Goal: Information Seeking & Learning: Learn about a topic

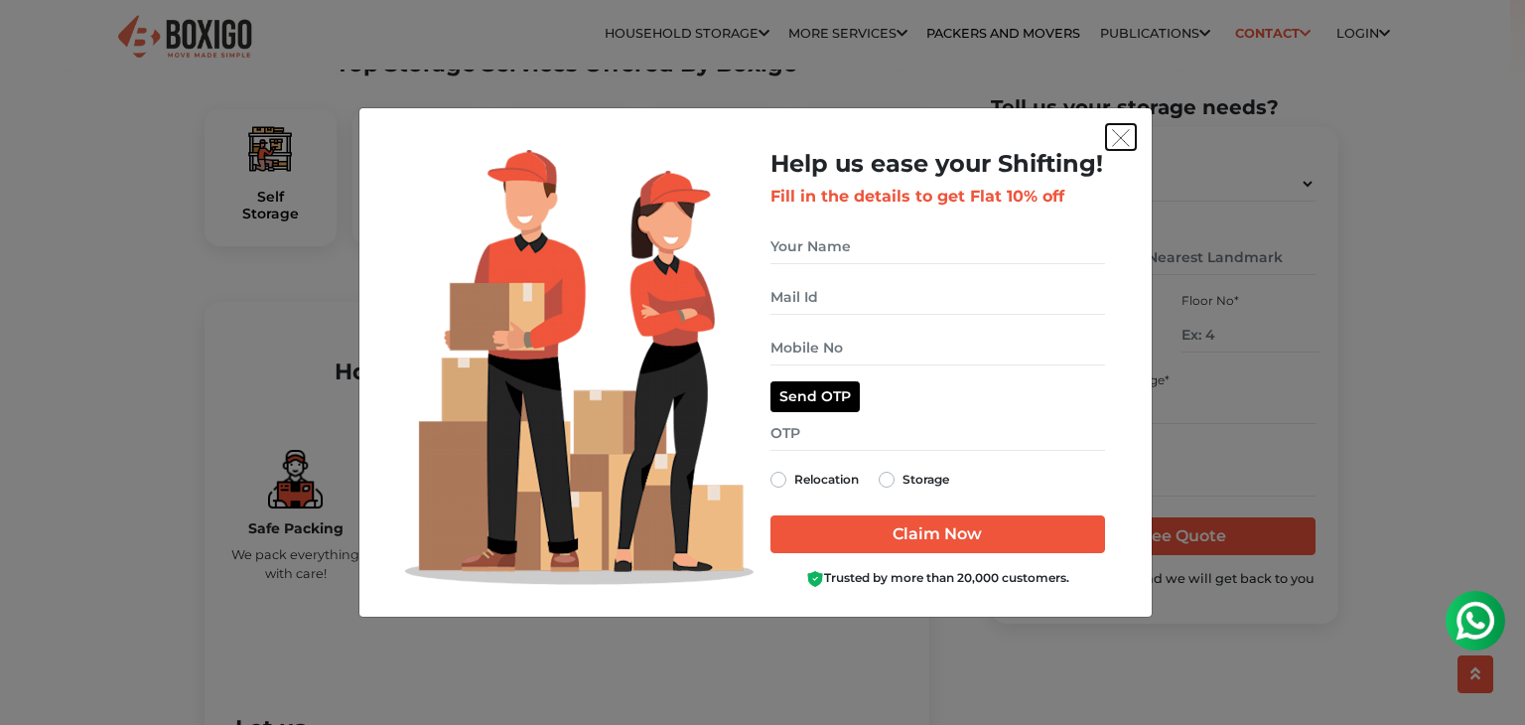
click at [1129, 140] on img "get free quote dialog" at bounding box center [1121, 138] width 18 height 18
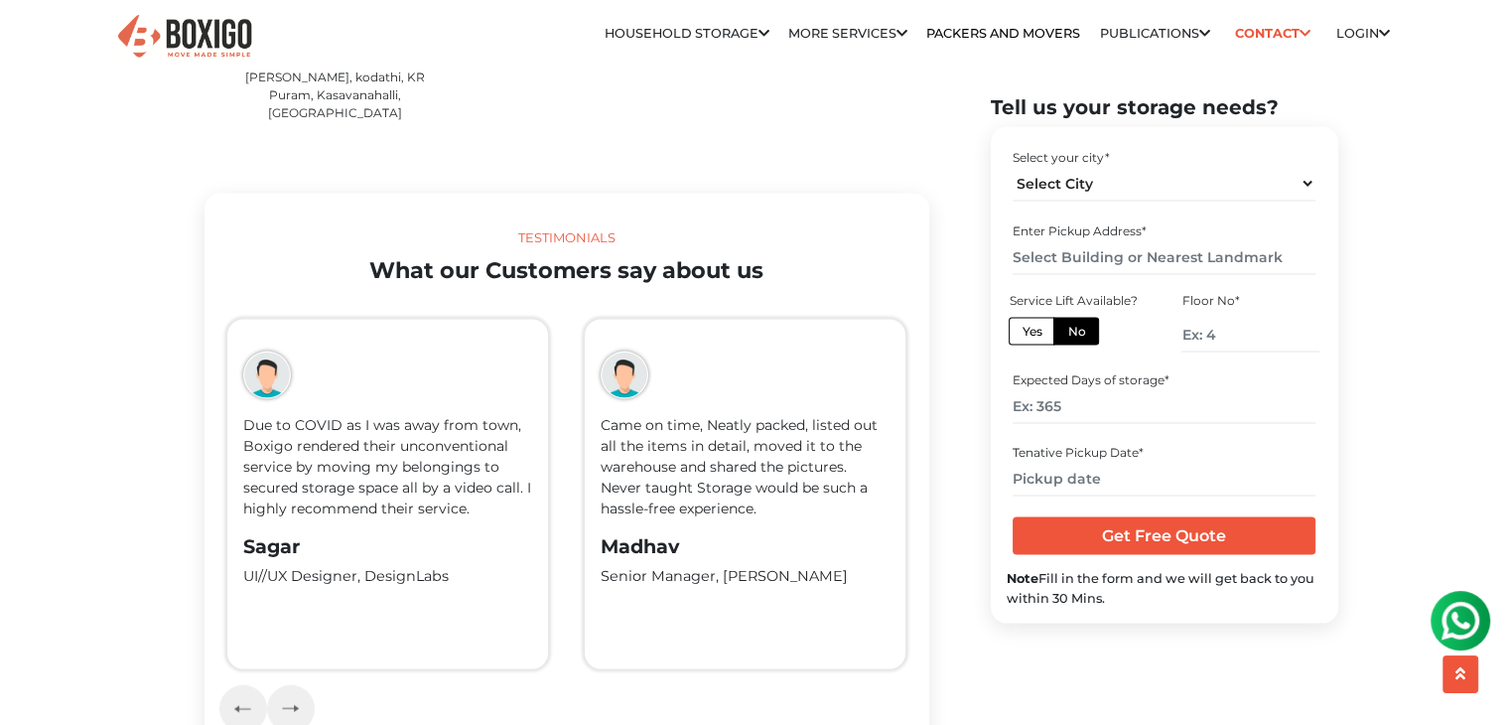
scroll to position [4136, 0]
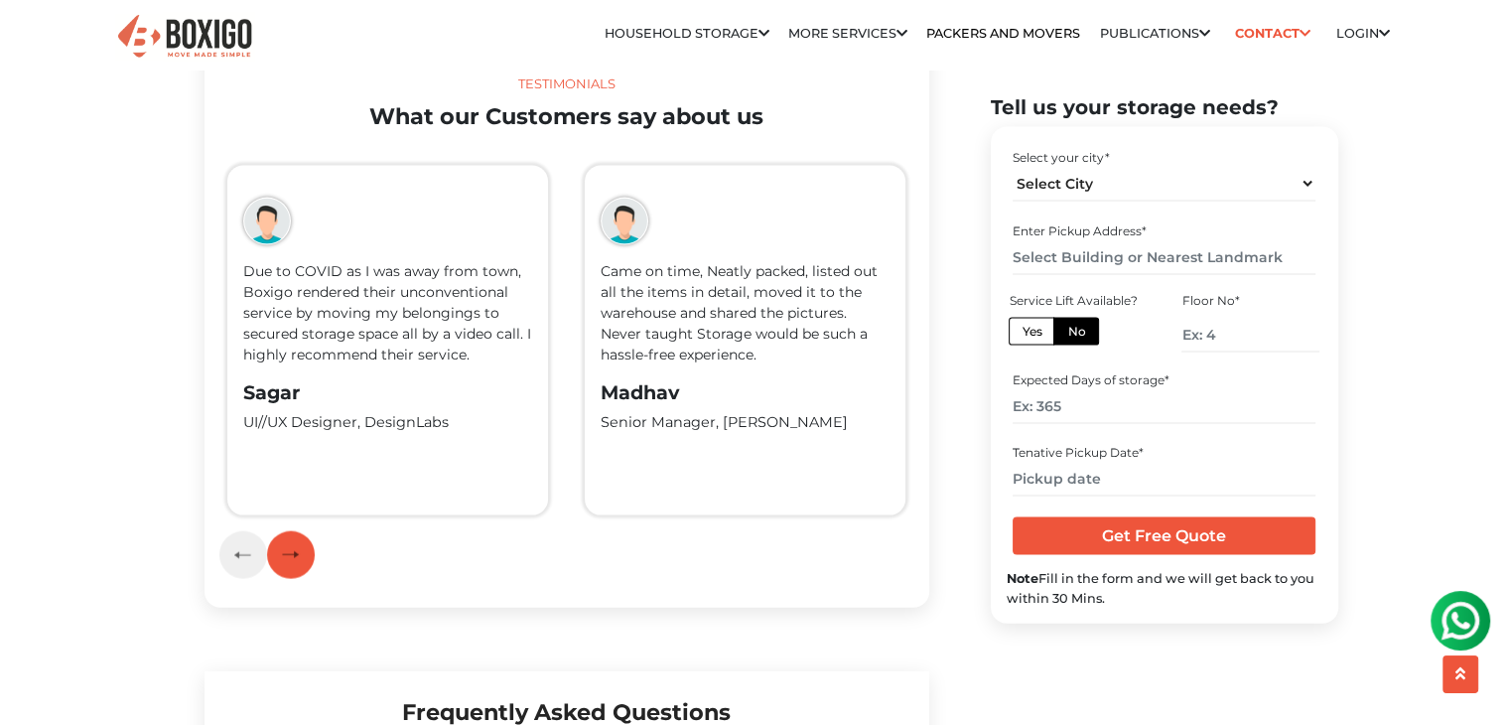
click at [300, 531] on button "button" at bounding box center [291, 555] width 48 height 48
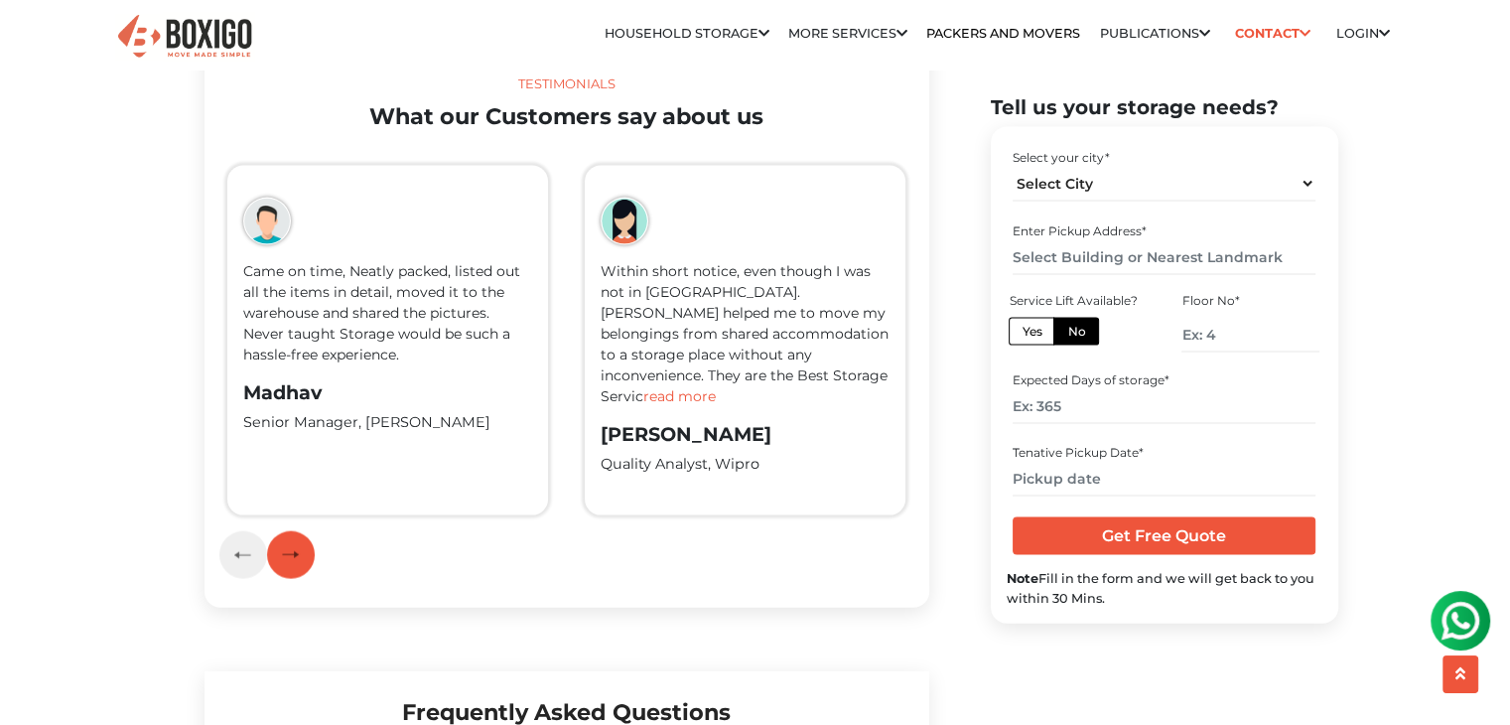
click at [300, 531] on button "button" at bounding box center [291, 555] width 48 height 48
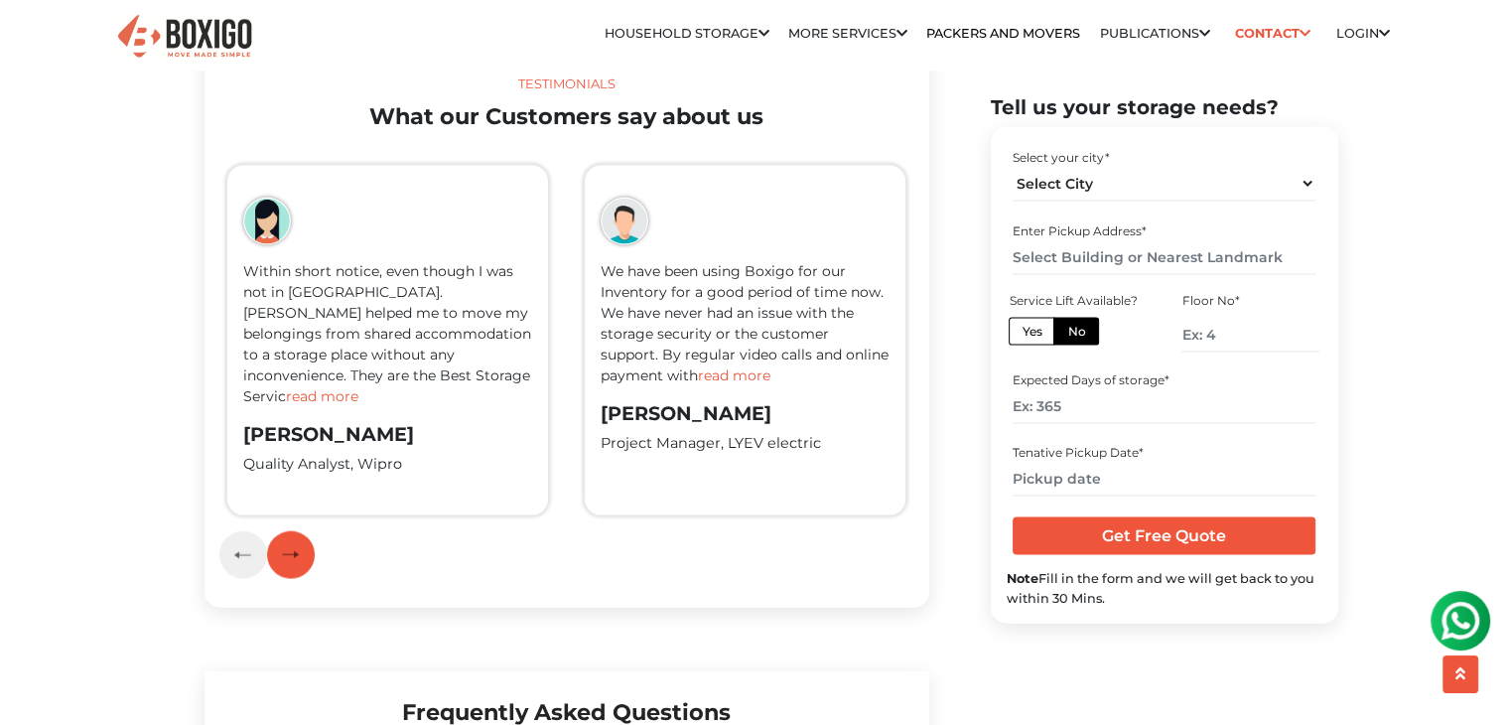
drag, startPoint x: 295, startPoint y: 521, endPoint x: 347, endPoint y: 594, distance: 89.0
click at [295, 550] on img "button" at bounding box center [290, 554] width 17 height 9
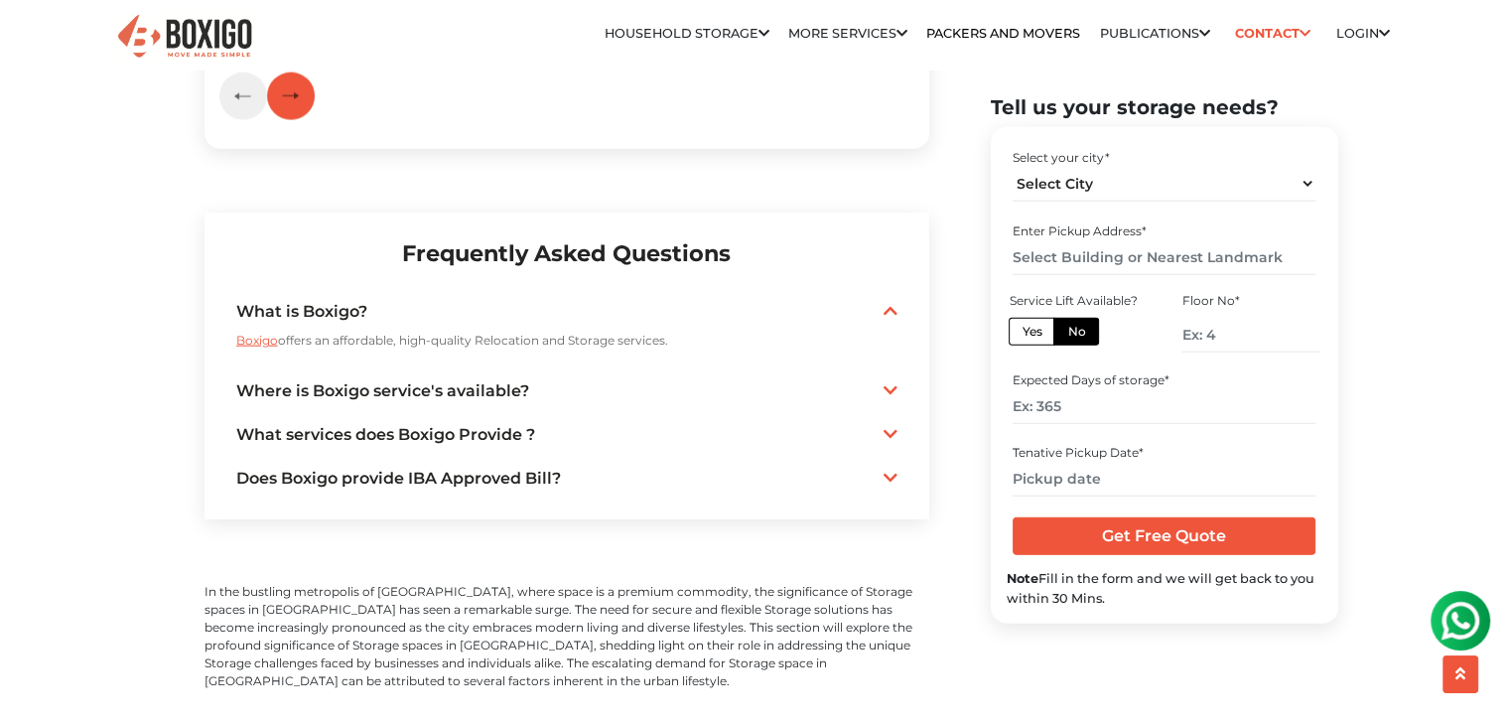
scroll to position [4799, 0]
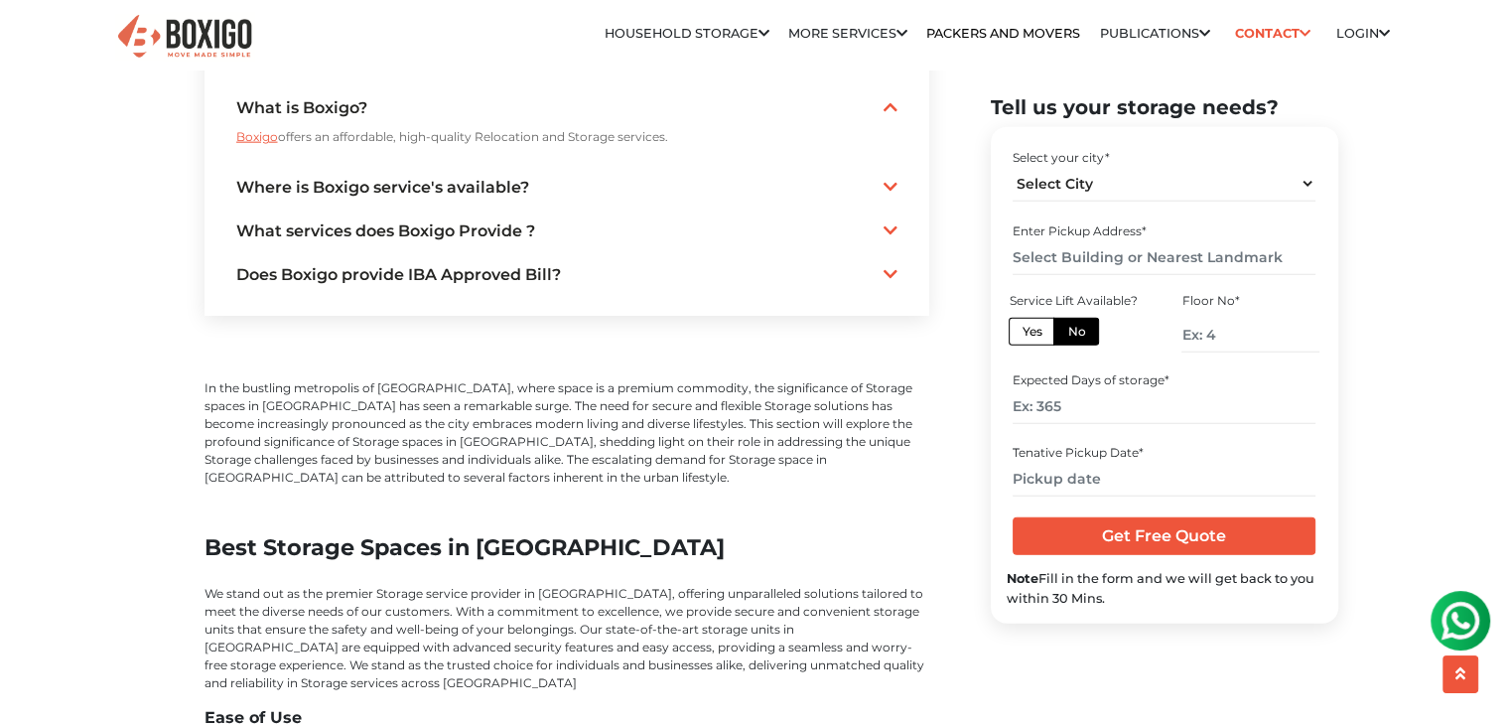
click at [898, 152] on section "Frequently Asked Questions What is Boxigo? Boxigo offers an affordable, high-qu…" at bounding box center [567, 162] width 725 height 307
click at [886, 179] on icon at bounding box center [891, 187] width 14 height 16
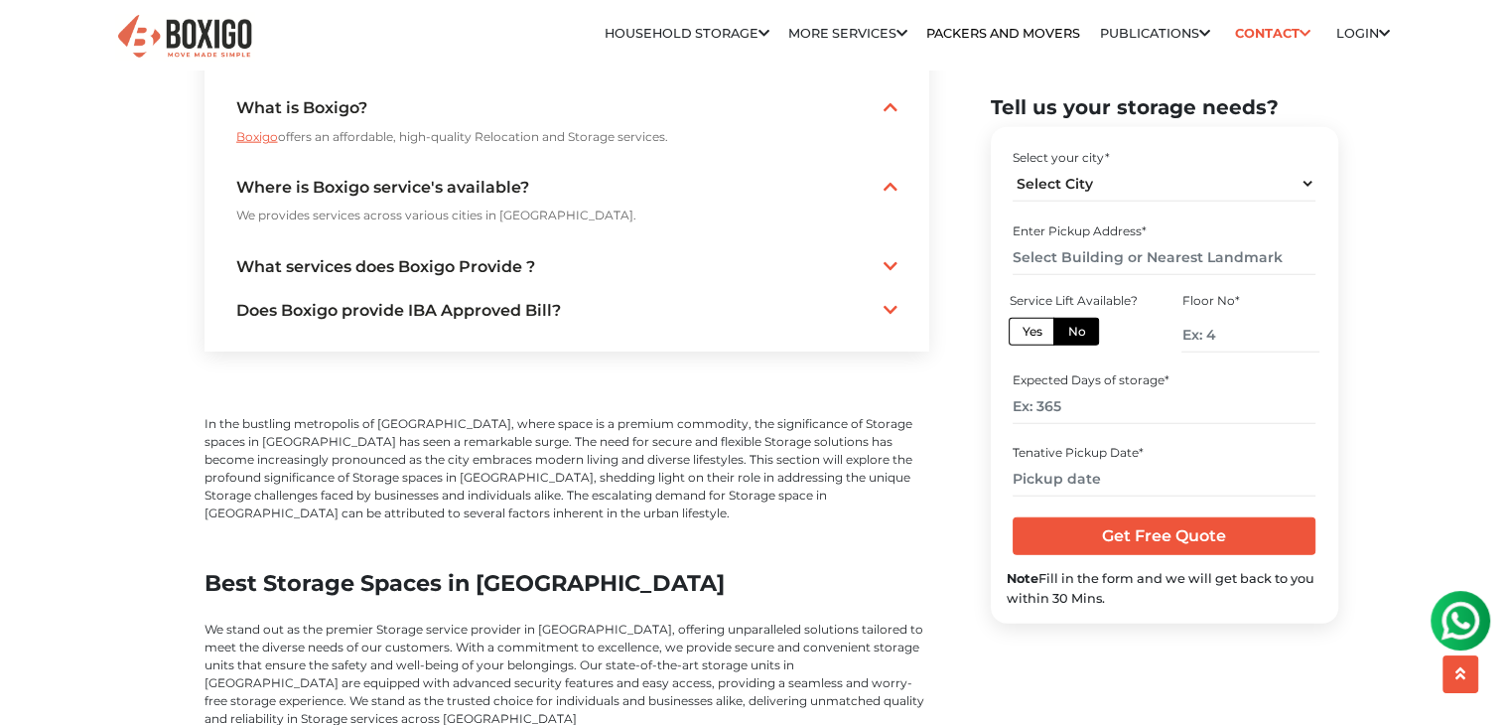
click at [886, 179] on icon at bounding box center [891, 187] width 14 height 16
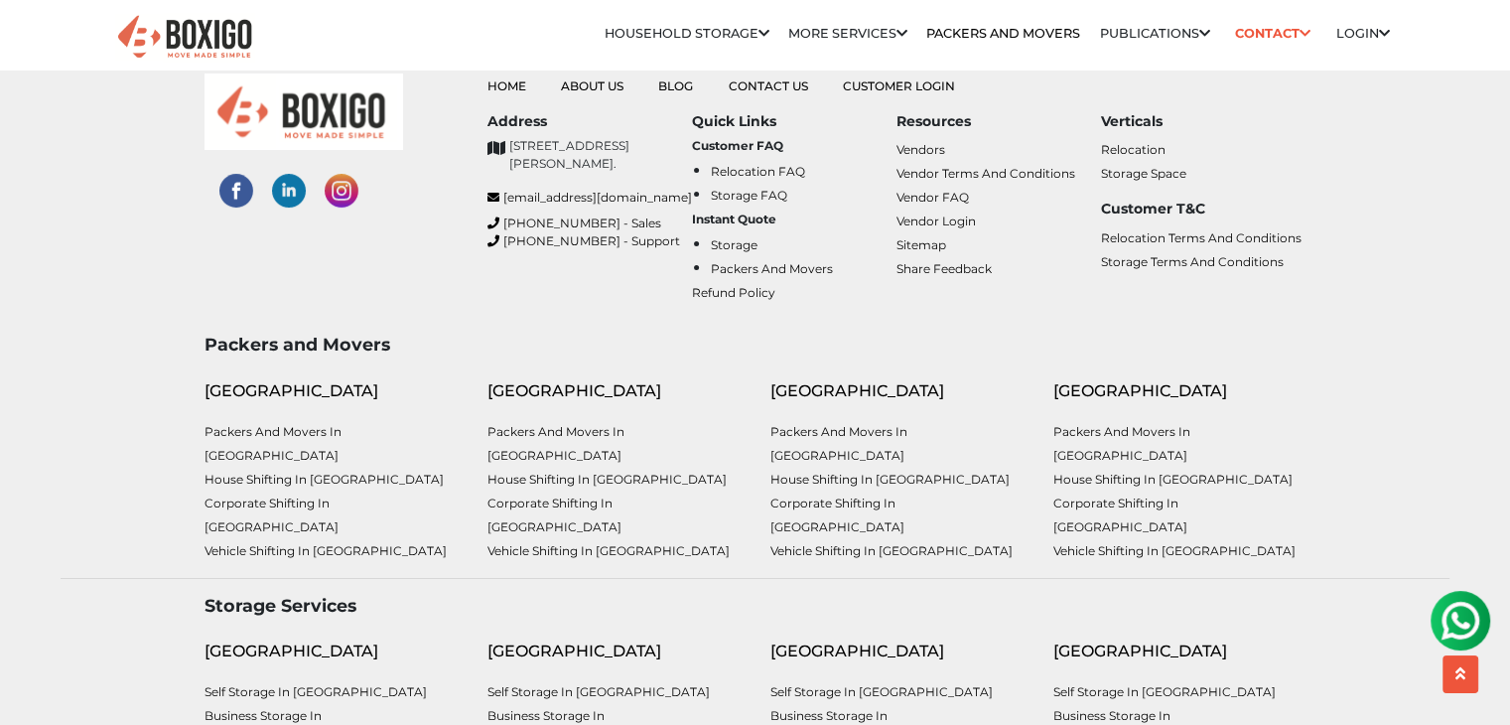
scroll to position [7364, 0]
click at [1454, 674] on button "scroll up" at bounding box center [1461, 674] width 36 height 38
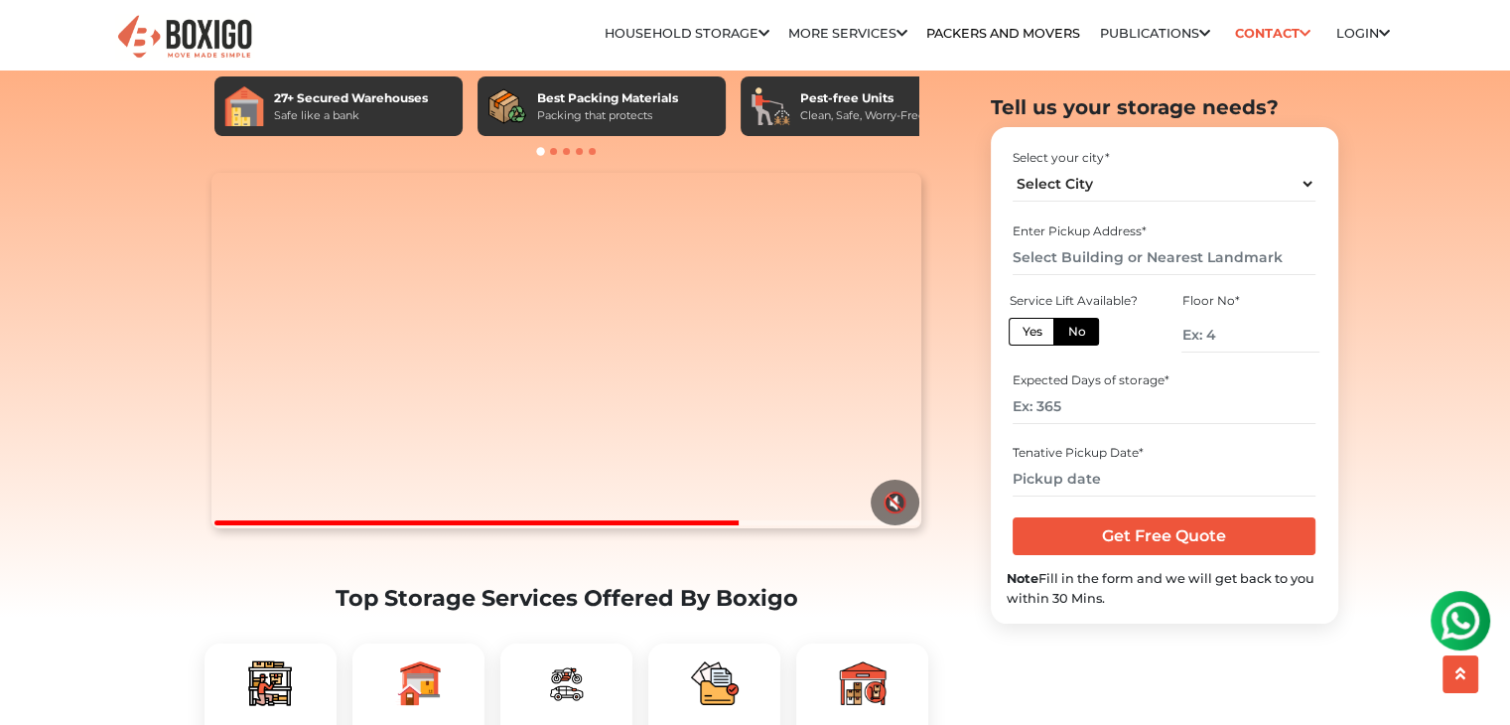
scroll to position [165, 0]
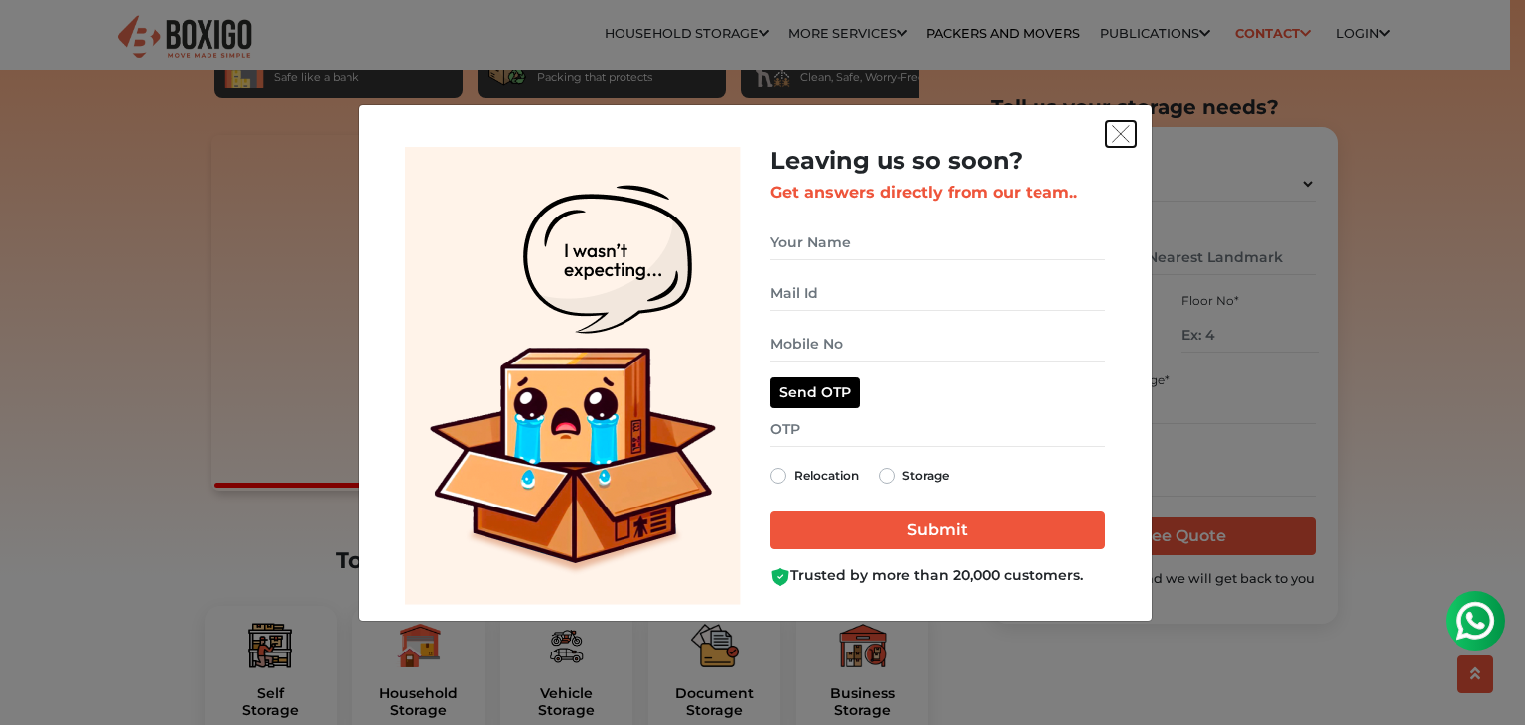
click at [1116, 137] on img "get free quote dialog" at bounding box center [1121, 134] width 18 height 18
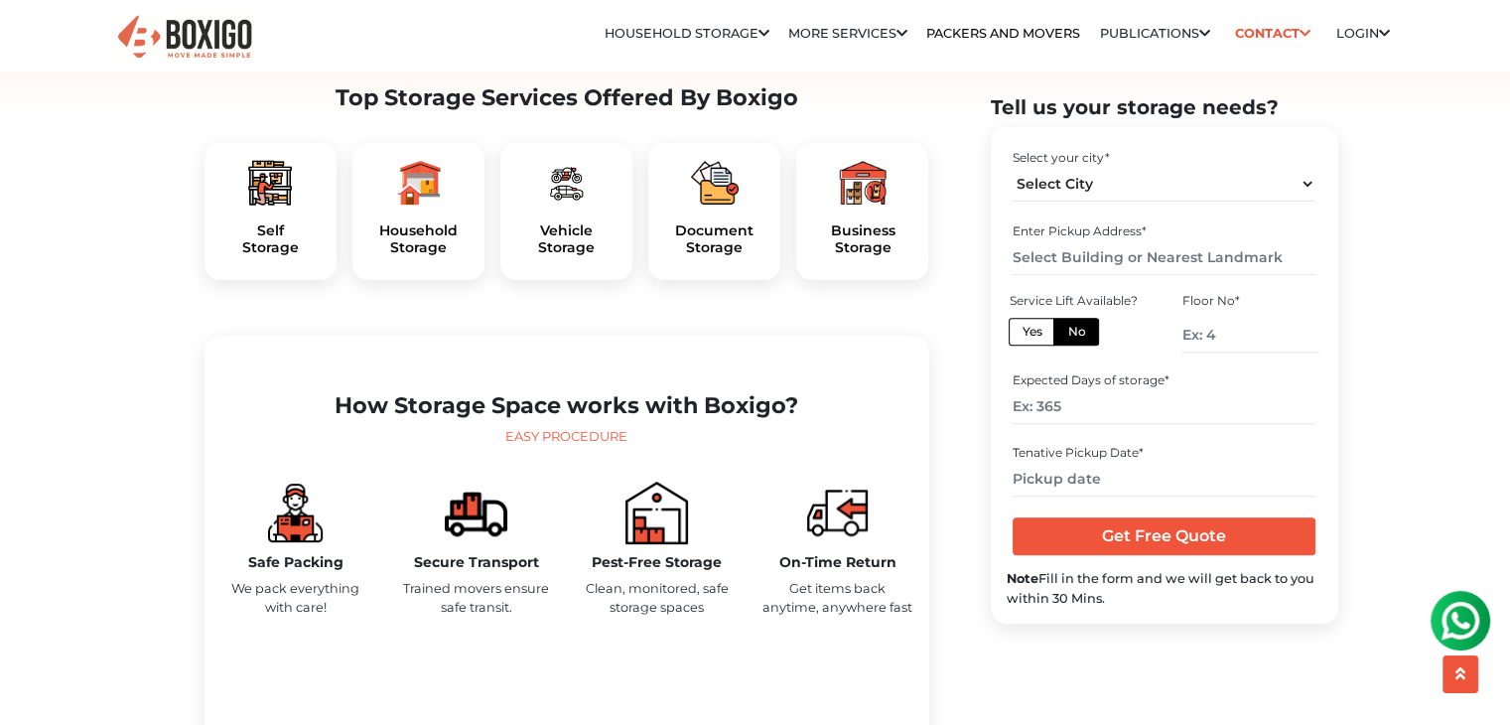
scroll to position [827, 0]
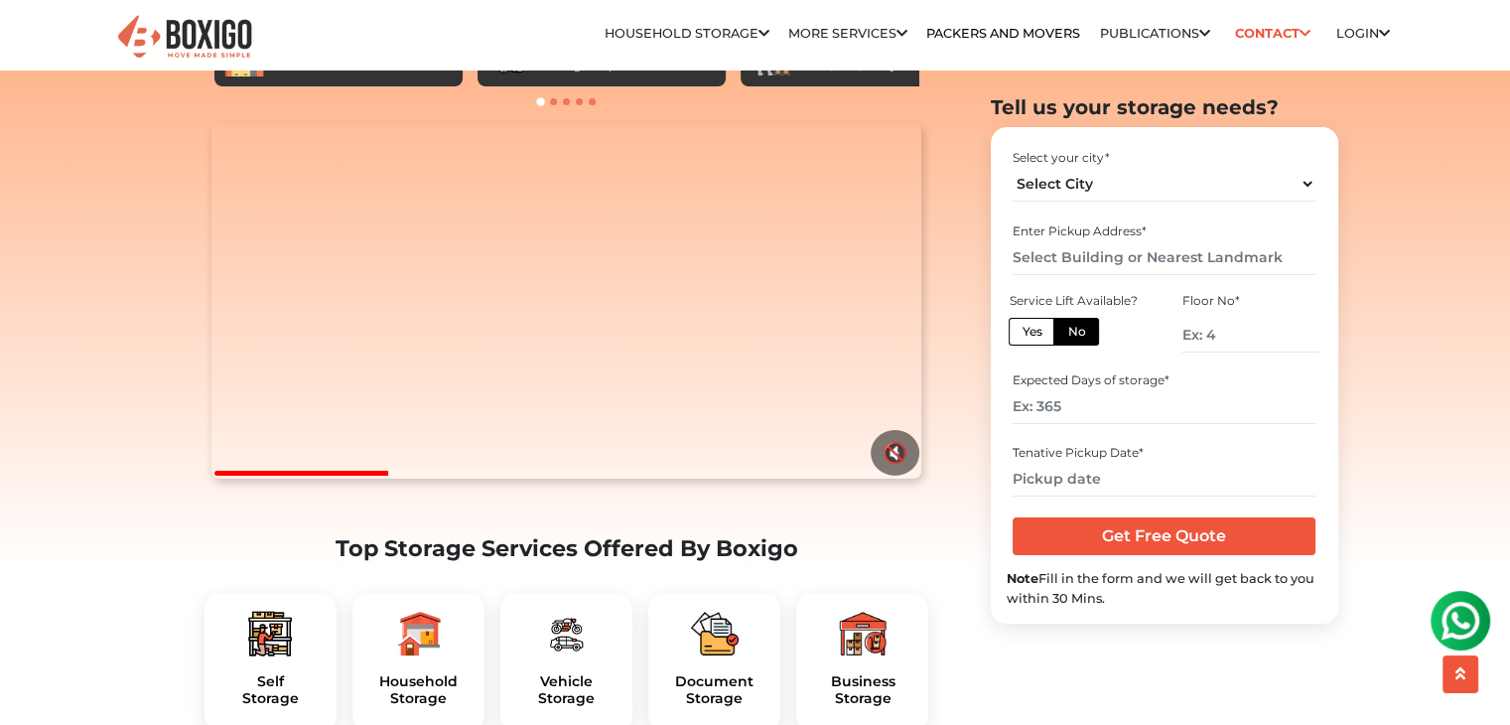
scroll to position [367, 0]
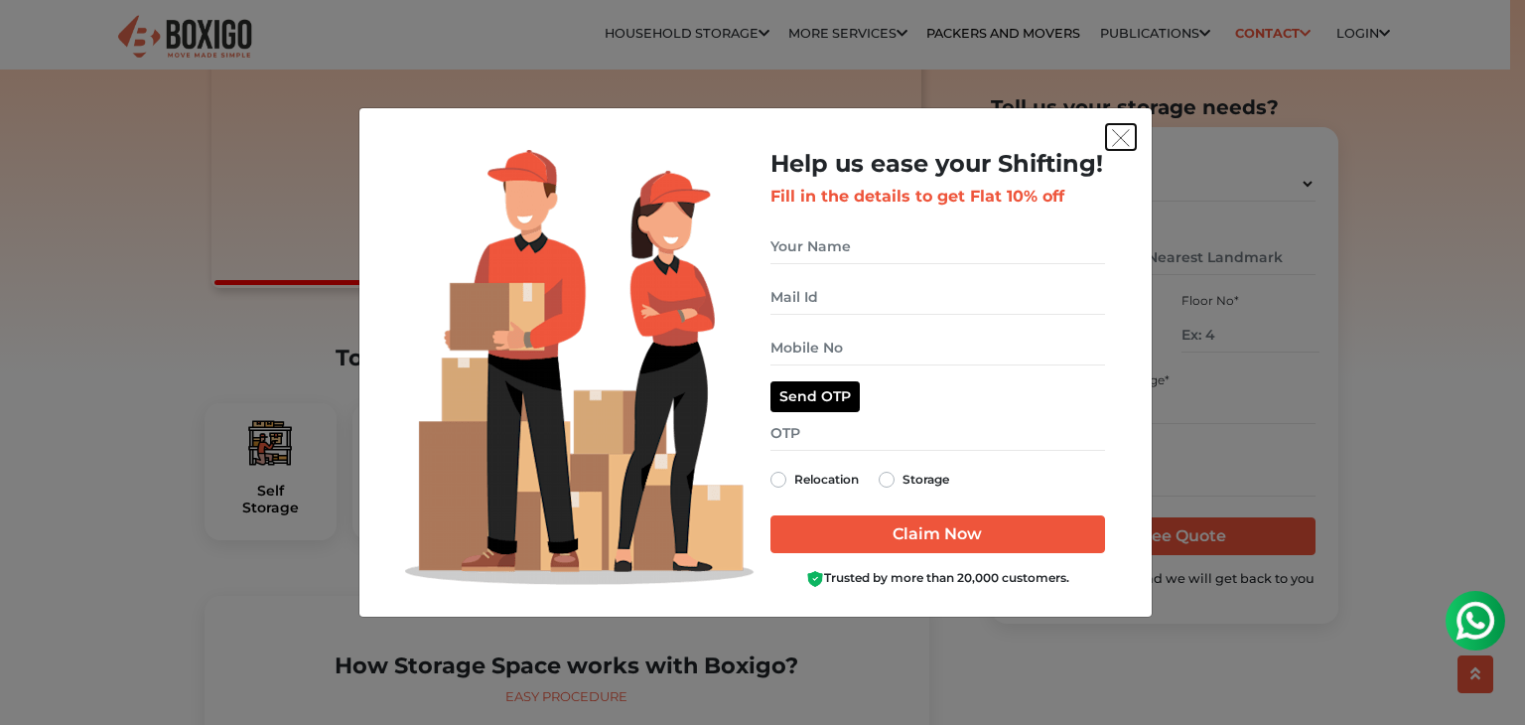
click at [1118, 129] on img "get free quote dialog" at bounding box center [1121, 138] width 18 height 18
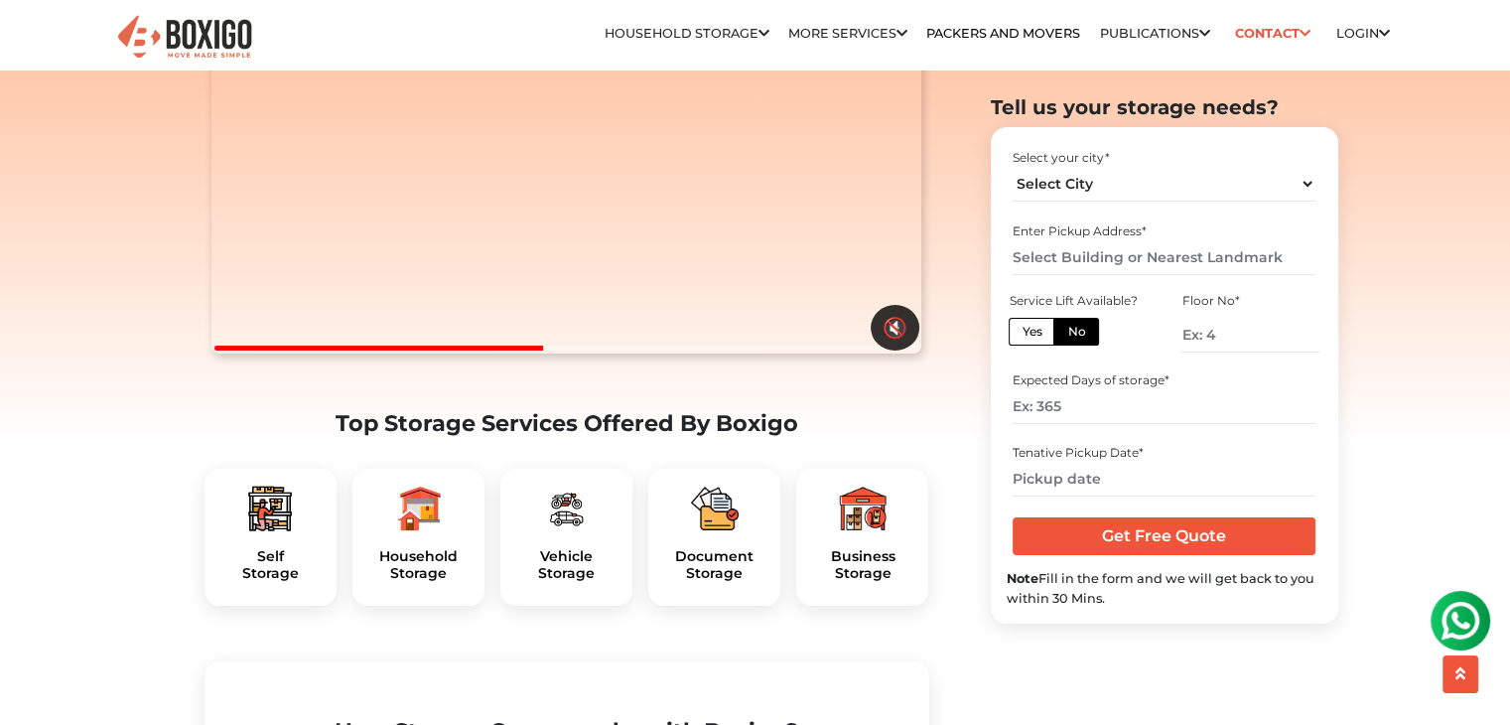
scroll to position [292, 0]
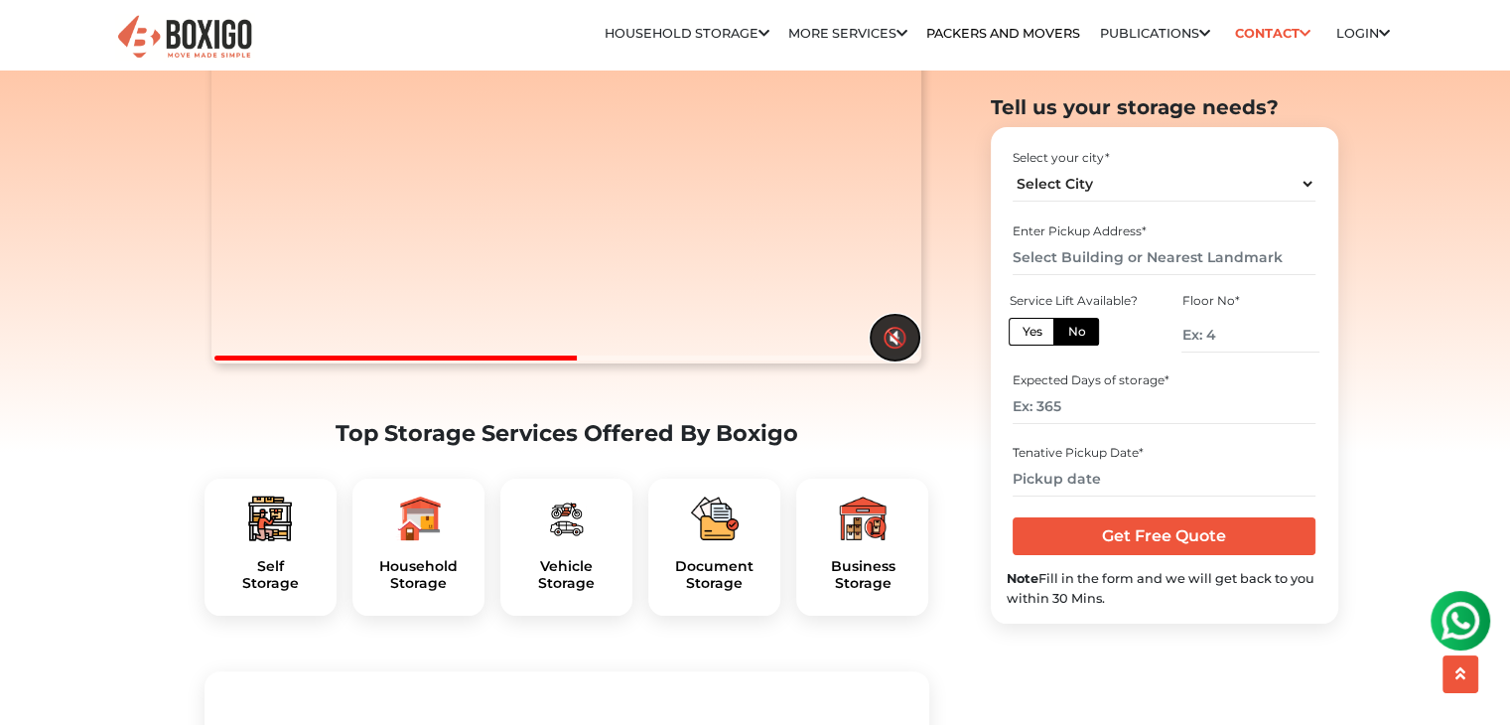
click at [893, 360] on button "🔇" at bounding box center [895, 338] width 49 height 46
click at [893, 360] on button "🔊" at bounding box center [895, 338] width 49 height 46
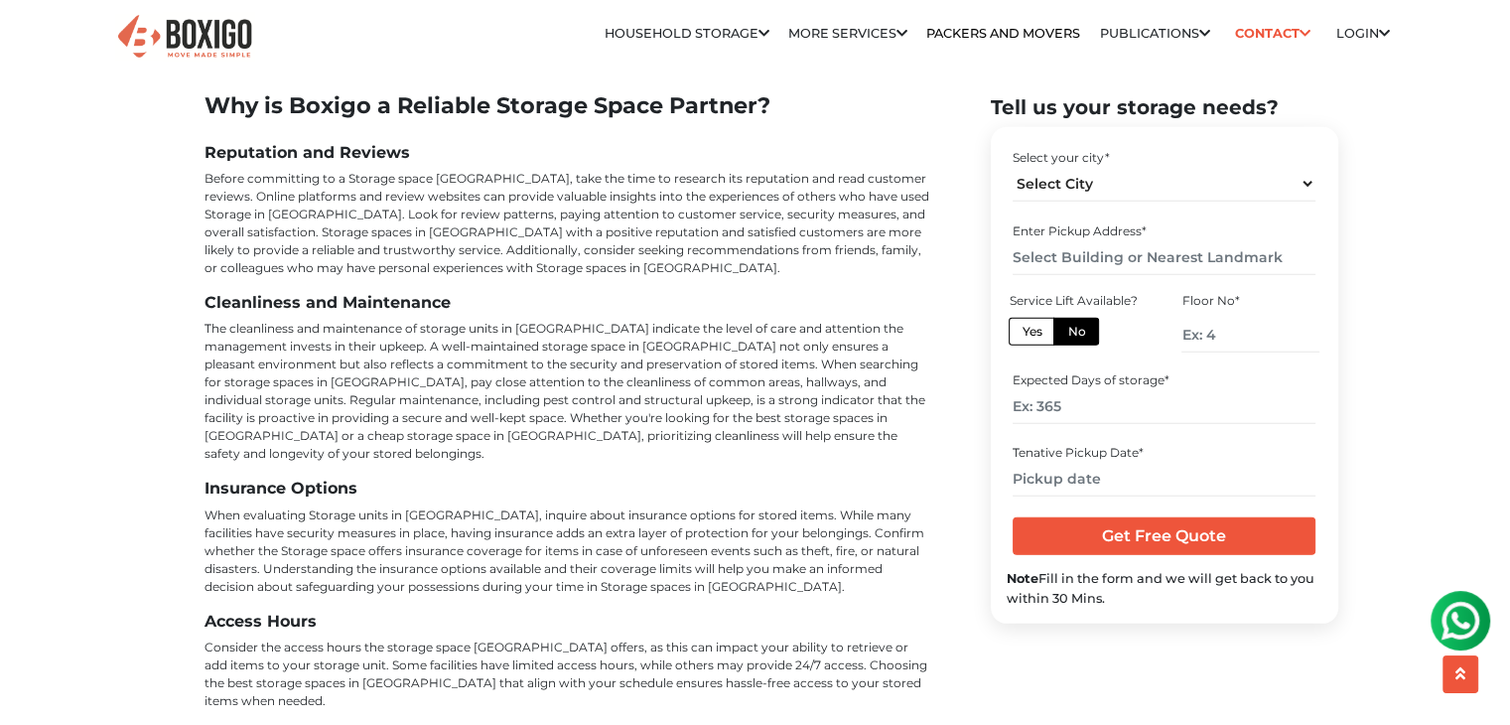
scroll to position [5707, 0]
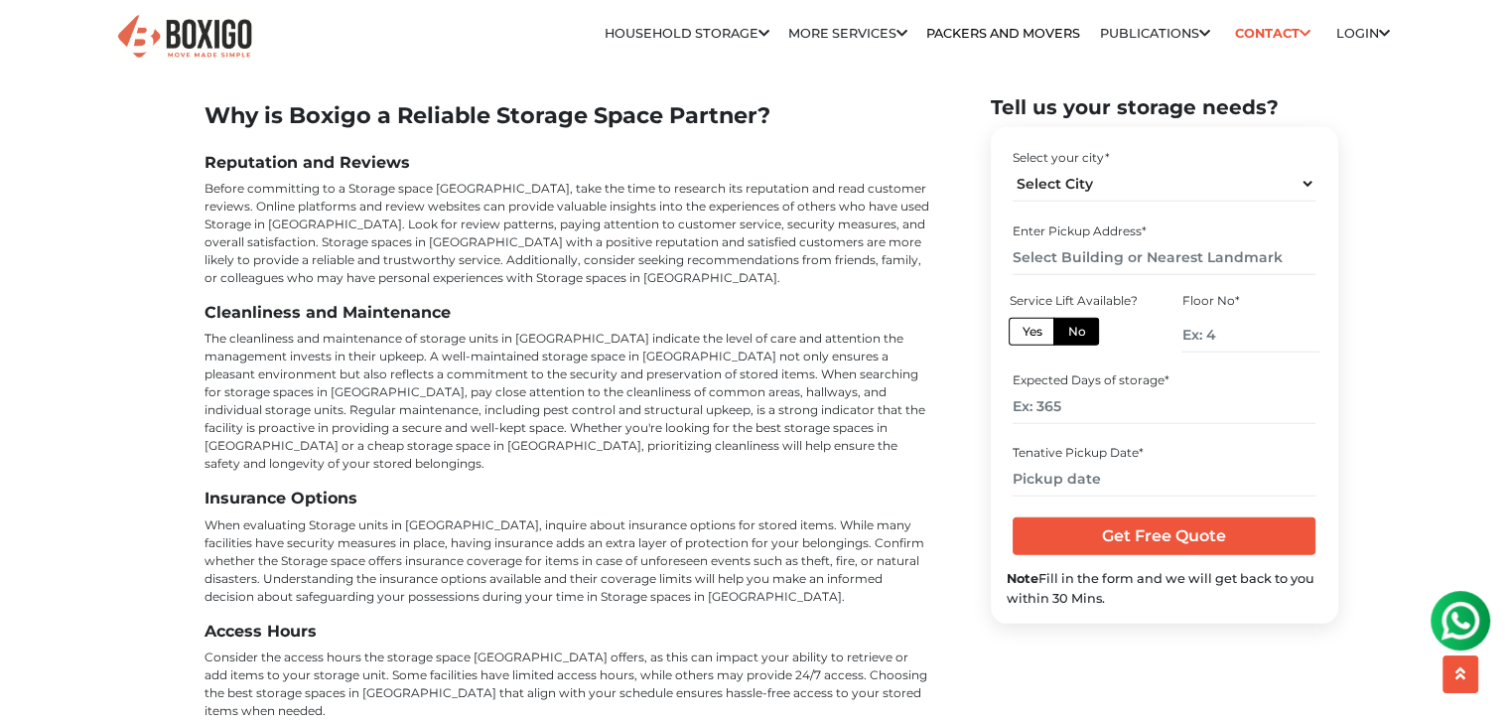
click at [1459, 621] on img at bounding box center [1461, 621] width 40 height 40
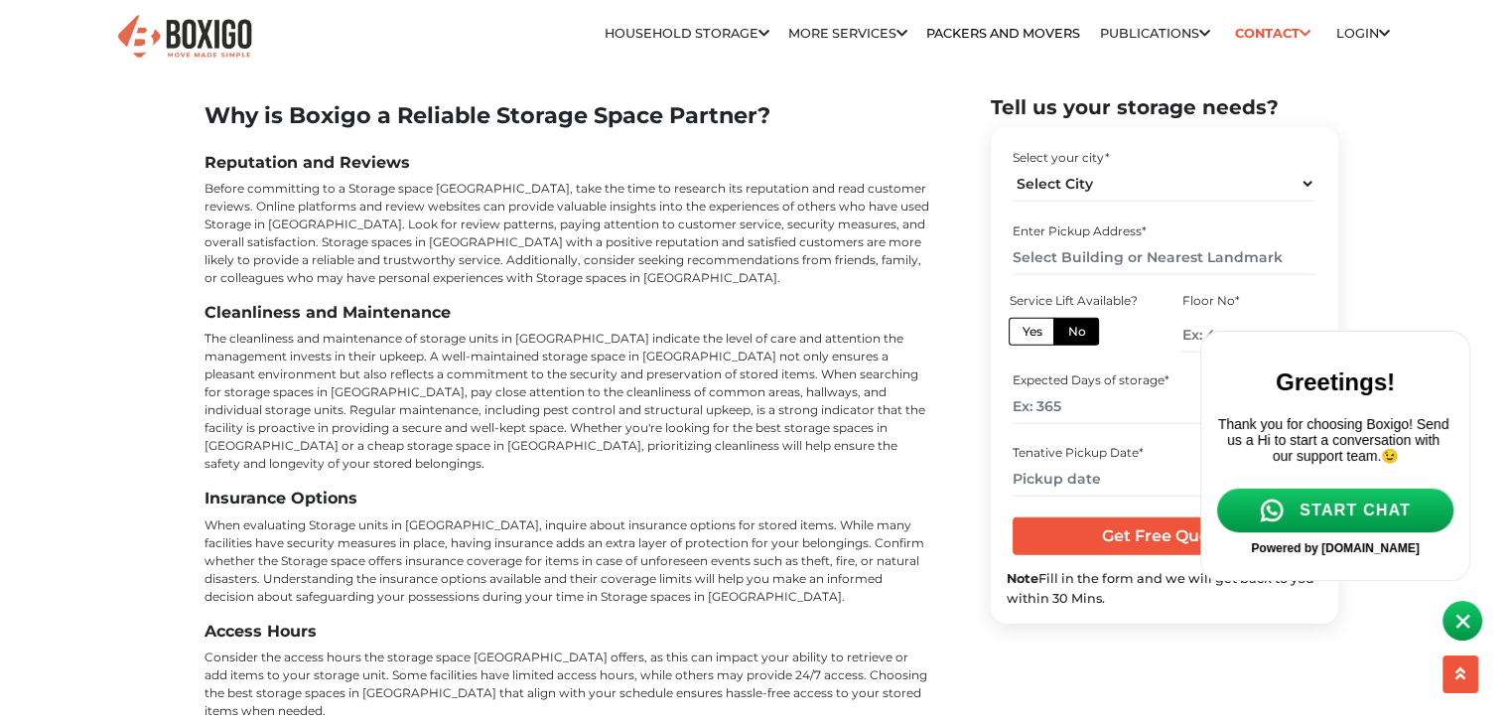
click at [1358, 519] on span "START CHAT" at bounding box center [1355, 510] width 111 height 18
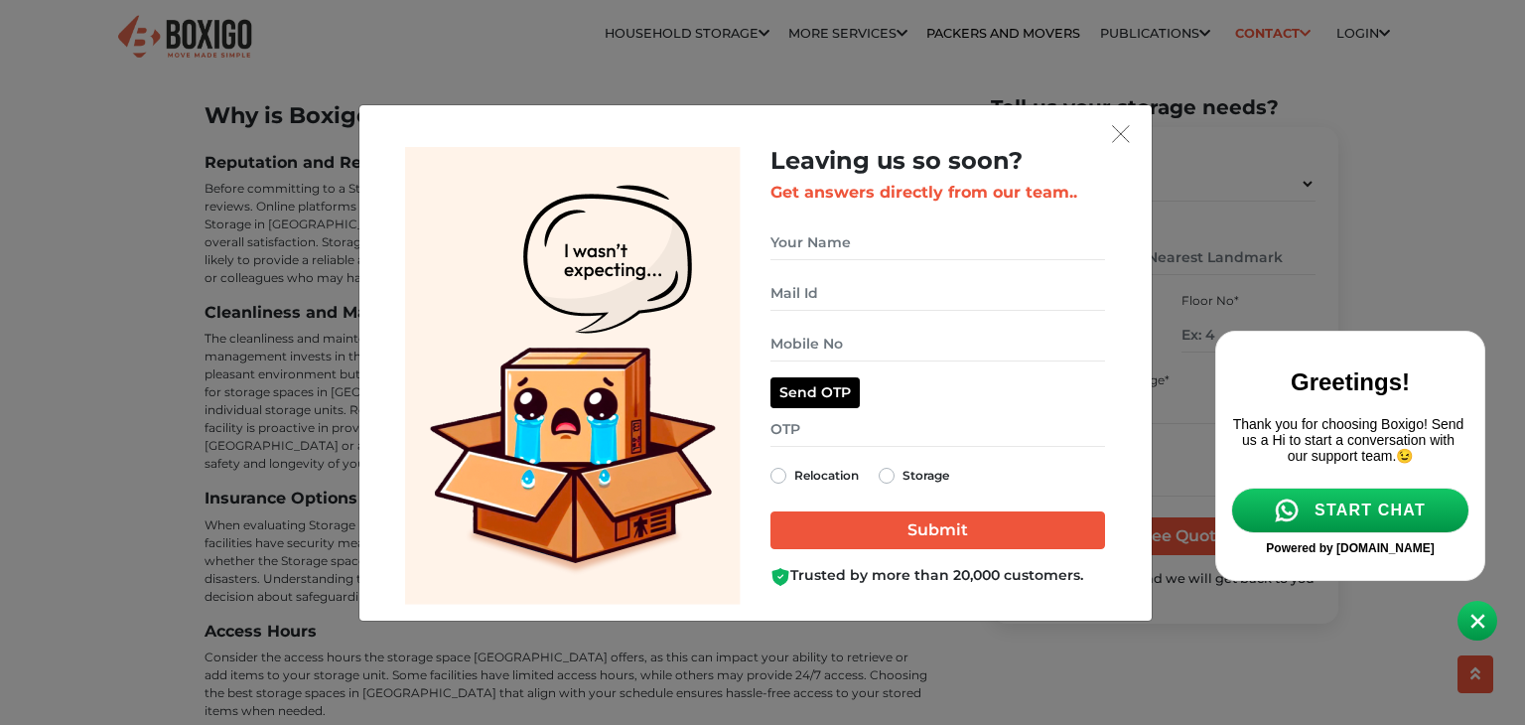
click at [1480, 629] on span at bounding box center [1478, 621] width 40 height 40
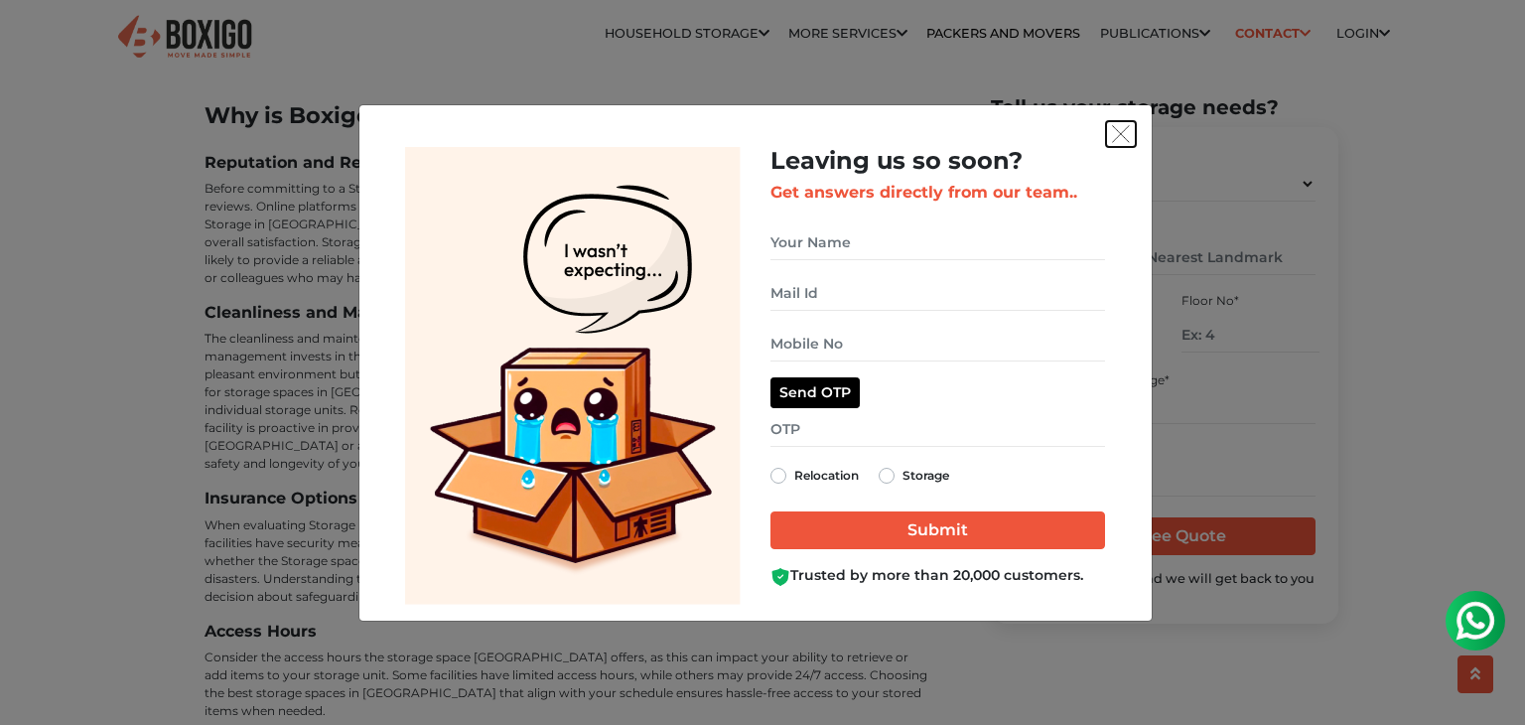
click at [1128, 136] on img "get free quote dialog" at bounding box center [1121, 134] width 18 height 18
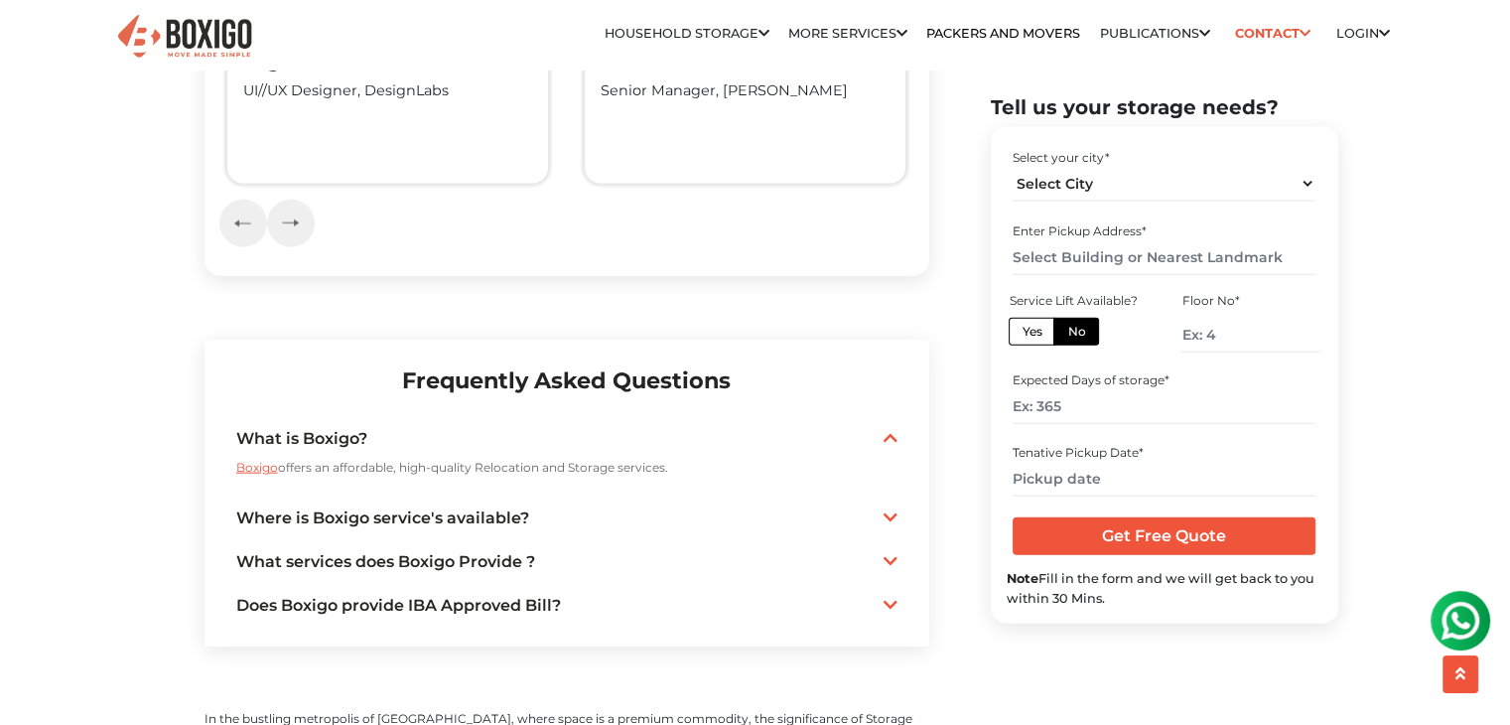
scroll to position [4438, 0]
